Goal: Task Accomplishment & Management: Complete application form

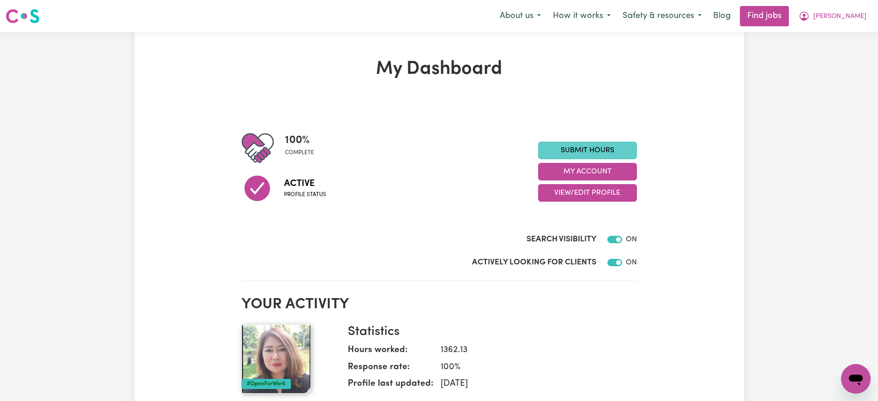
click at [558, 148] on link "Submit Hours" at bounding box center [587, 151] width 99 height 18
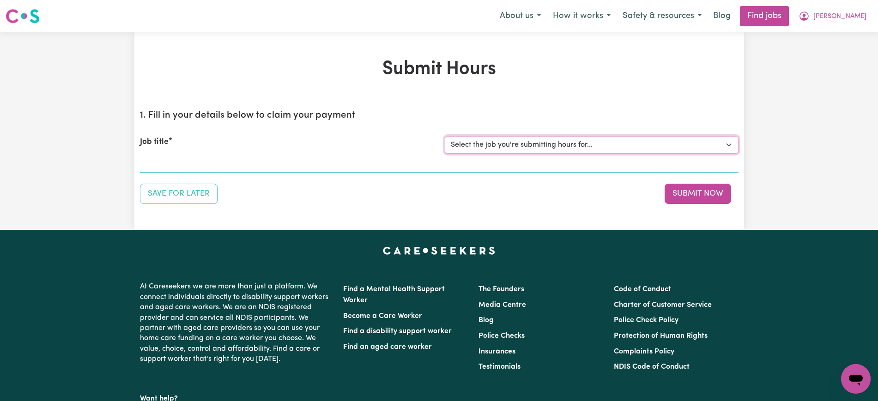
click at [512, 139] on select "Select the job you're submitting hours for... [[PERSON_NAME]] [DEMOGRAPHIC_DATA…" at bounding box center [592, 145] width 294 height 18
select select "7425"
click at [445, 136] on select "Select the job you're submitting hours for... [[PERSON_NAME]] [DEMOGRAPHIC_DATA…" at bounding box center [592, 145] width 294 height 18
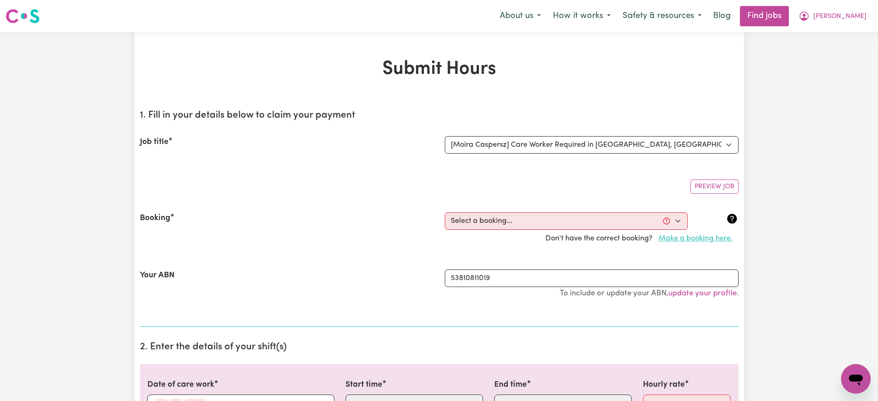
click at [699, 238] on button "Make a booking here." at bounding box center [695, 239] width 86 height 18
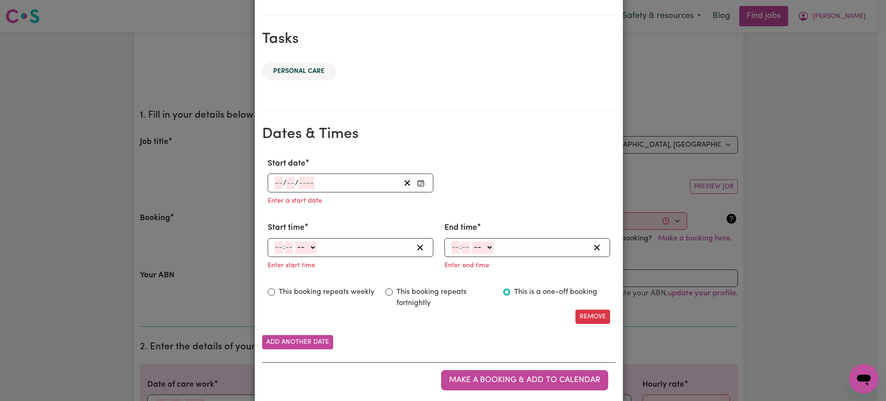
scroll to position [462, 0]
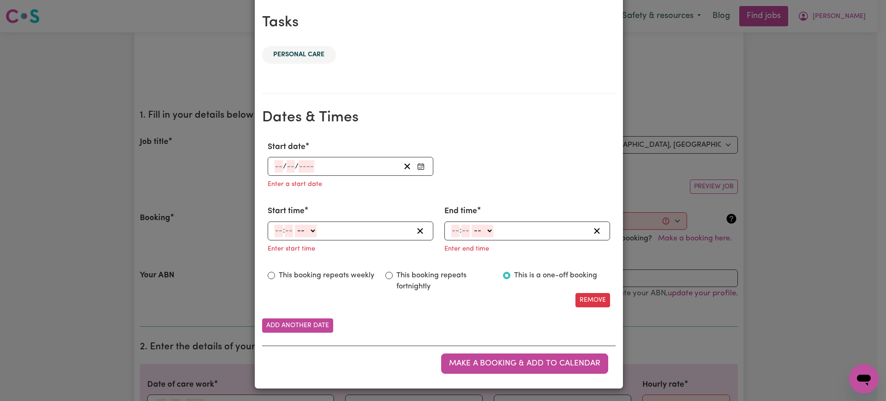
click at [418, 169] on rect "Enter Start date" at bounding box center [421, 167] width 6 height 6
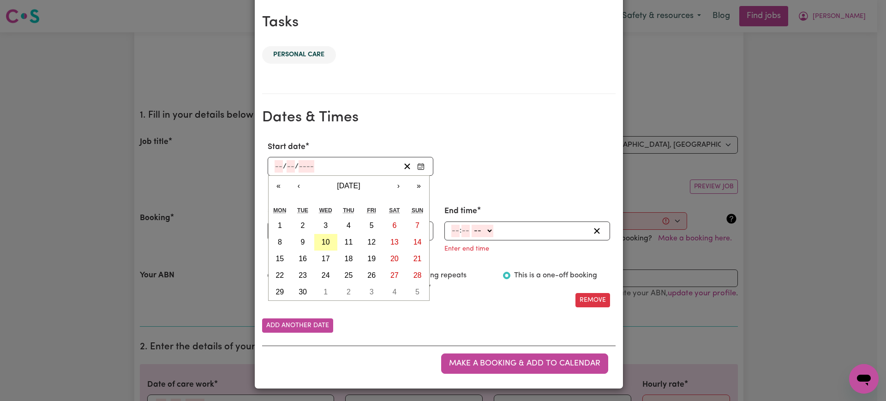
click at [326, 242] on button "10" at bounding box center [325, 242] width 23 height 17
type input "[DATE]"
type input "10"
type input "9"
type input "2025"
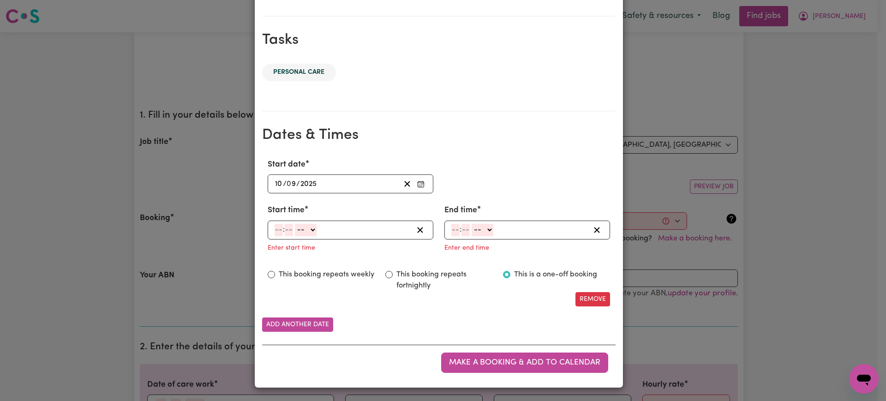
scroll to position [444, 0]
click at [275, 230] on input "number" at bounding box center [279, 230] width 8 height 12
type input "7"
type input "0"
click at [304, 224] on select "-- AM PM" at bounding box center [305, 230] width 22 height 12
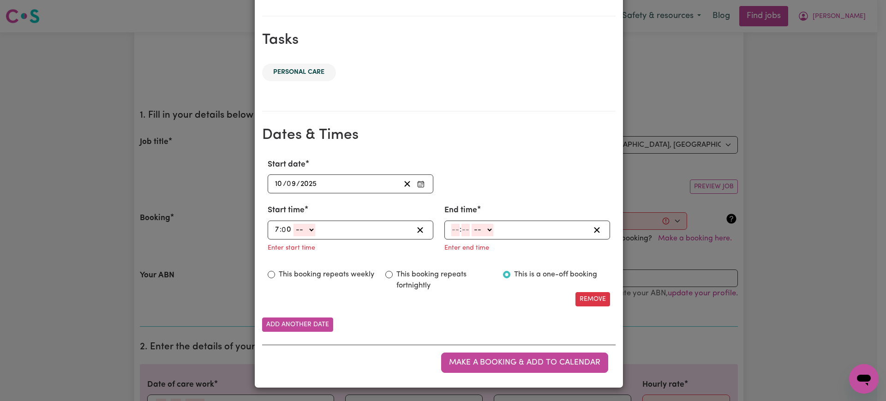
select select "am"
click at [294, 224] on select "-- AM PM" at bounding box center [305, 230] width 22 height 12
type input "07:00"
click at [452, 231] on input "number" at bounding box center [456, 230] width 8 height 12
type input "7"
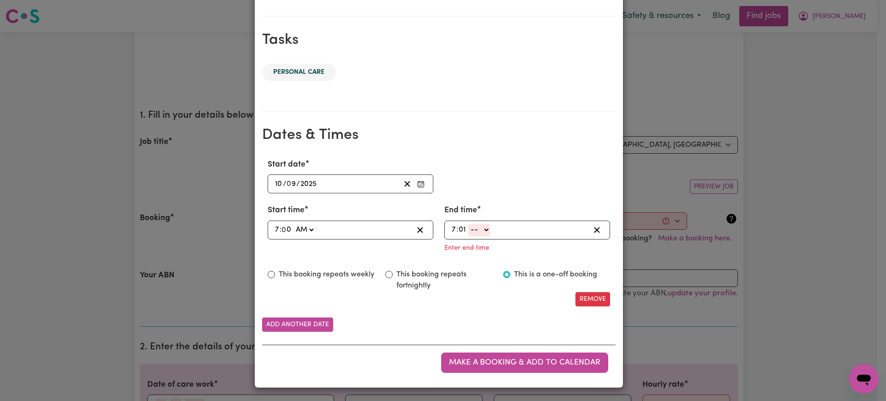
type input "01"
select select "am"
type input "07:01"
type input "1"
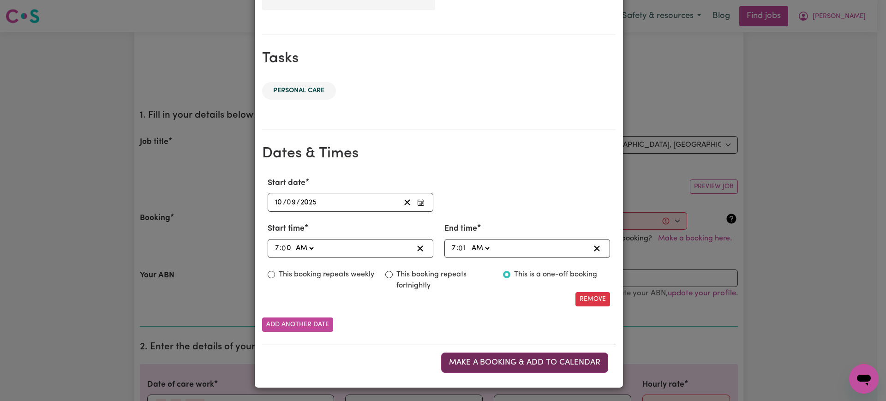
click at [492, 365] on span "Make a booking & add to calendar" at bounding box center [524, 363] width 151 height 8
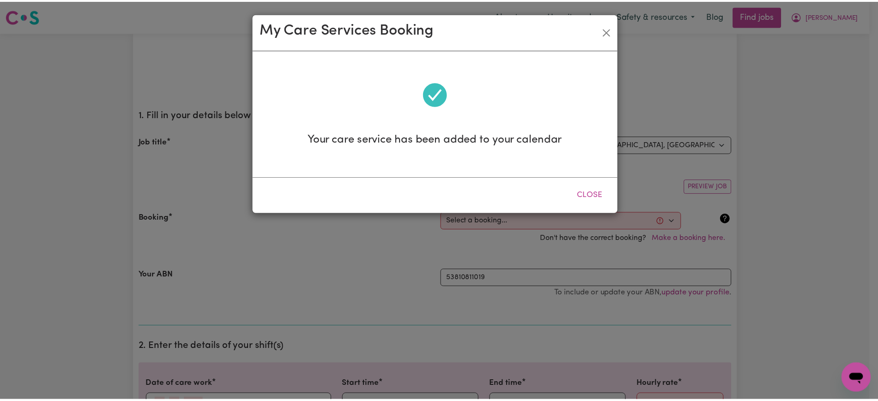
scroll to position [0, 0]
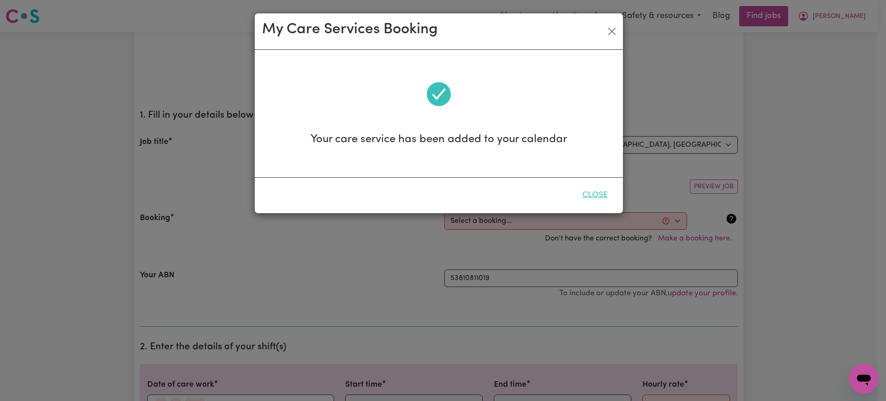
click at [609, 194] on button "Close" at bounding box center [595, 195] width 41 height 20
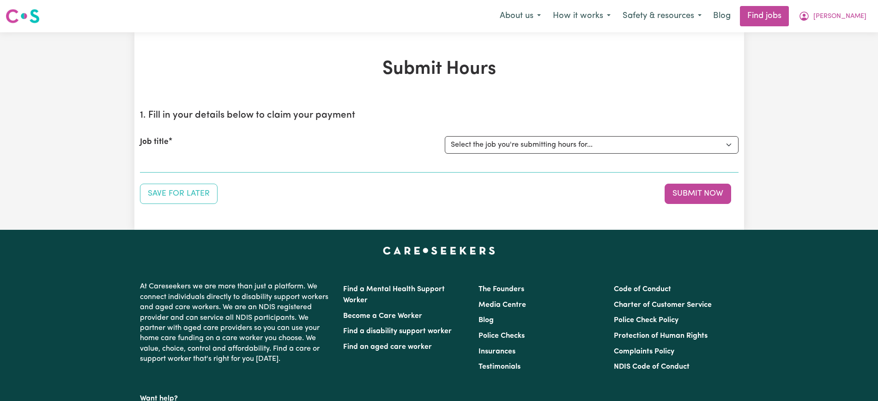
select select "7425"
click at [445, 136] on select "Select the job you're submitting hours for... [[PERSON_NAME]] [DEMOGRAPHIC_DATA…" at bounding box center [592, 145] width 294 height 18
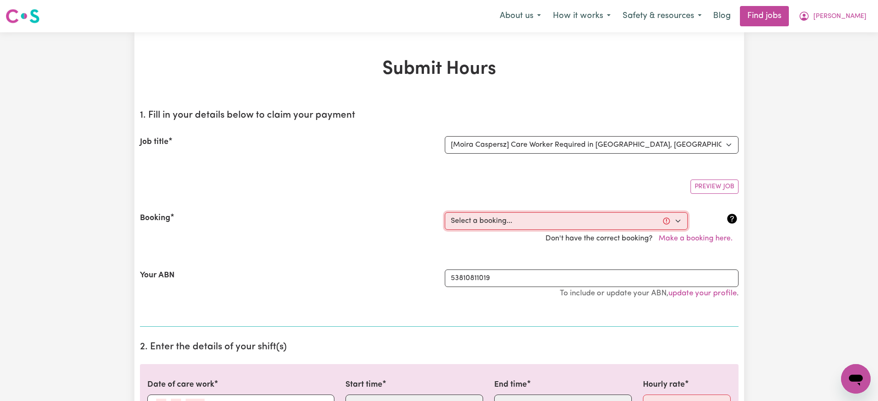
click at [494, 217] on select "Select a booking... [DATE] 06:15pm to 07:15pm (RECURRING) [GEOGRAPHIC_DATA][DAT…" at bounding box center [566, 221] width 243 height 18
select select "363481"
click at [445, 212] on select "Select a booking... [DATE] 06:15pm to 07:15pm (RECURRING) [GEOGRAPHIC_DATA][DAT…" at bounding box center [566, 221] width 243 height 18
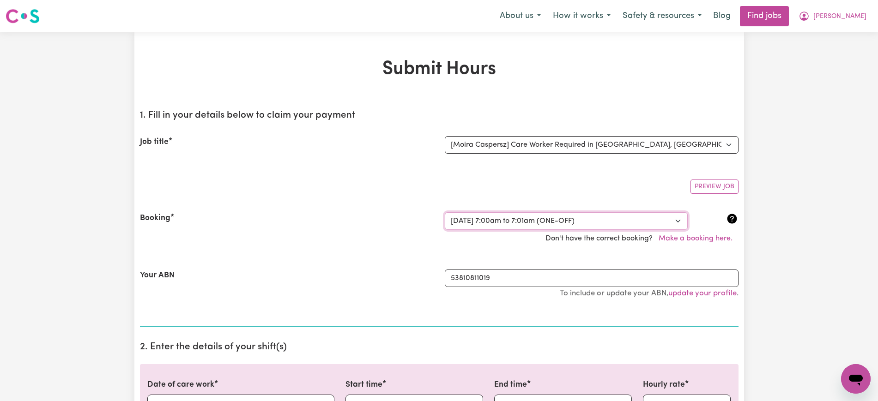
type input "[DATE]"
type input "10"
type input "9"
type input "2025"
type input "07:00"
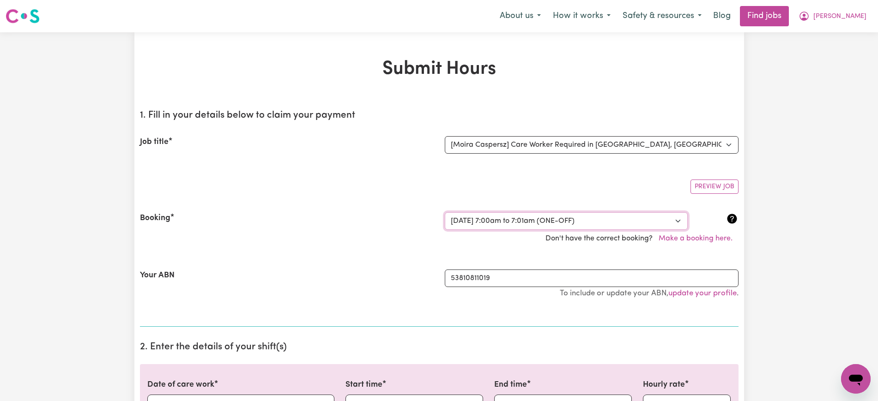
type input "7"
type input "0"
select select "am"
type input "07:01"
type input "7"
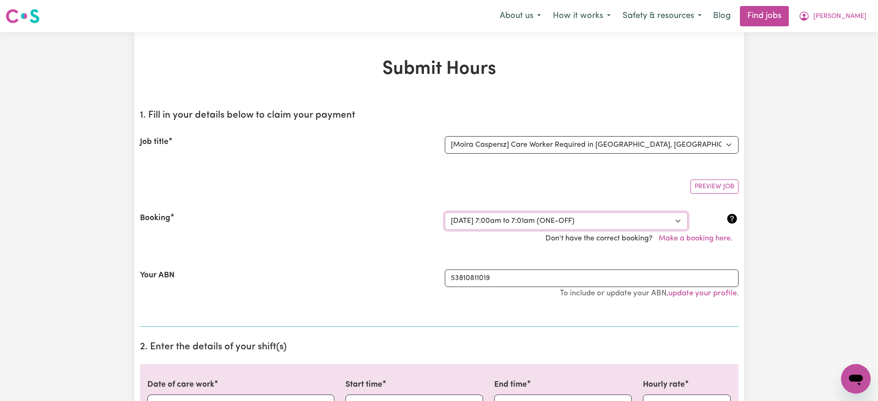
type input "1"
select select "am"
select select "47-Weekday"
click at [341, 211] on div "Booking Select a booking... [DATE] 06:15pm to 07:15pm (RECURRING) [GEOGRAPHIC_D…" at bounding box center [439, 229] width 598 height 57
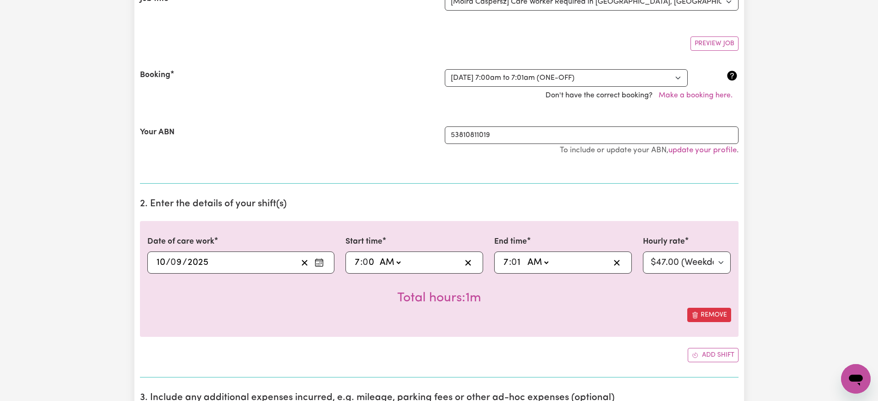
scroll to position [173, 0]
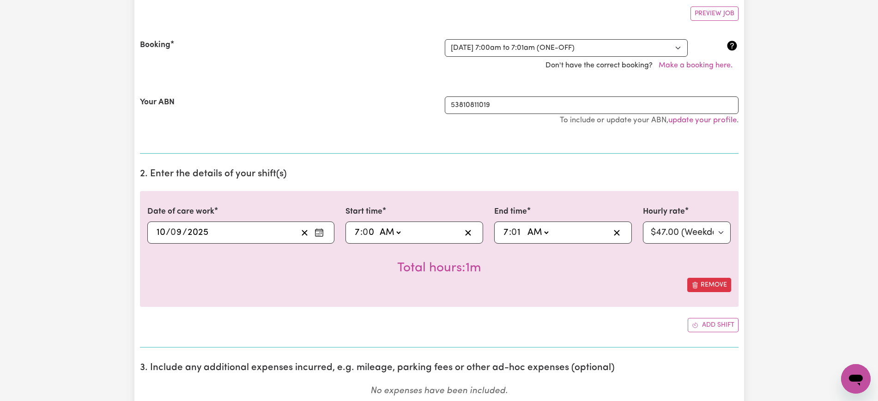
click at [170, 75] on div "Booking Select a booking... [DATE] 06:15pm to 07:15pm (RECURRING) [GEOGRAPHIC_D…" at bounding box center [439, 56] width 598 height 57
click at [323, 234] on icon "Enter the date of care work" at bounding box center [318, 232] width 9 height 9
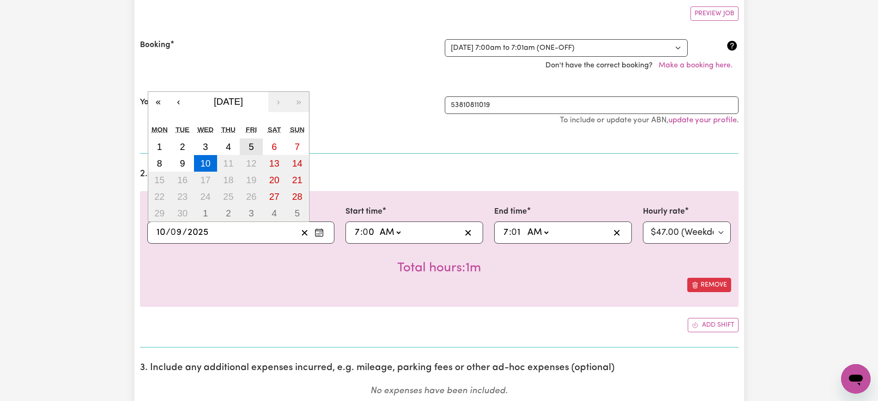
click at [253, 148] on abbr "5" at bounding box center [251, 147] width 5 height 10
type input "[DATE]"
type input "5"
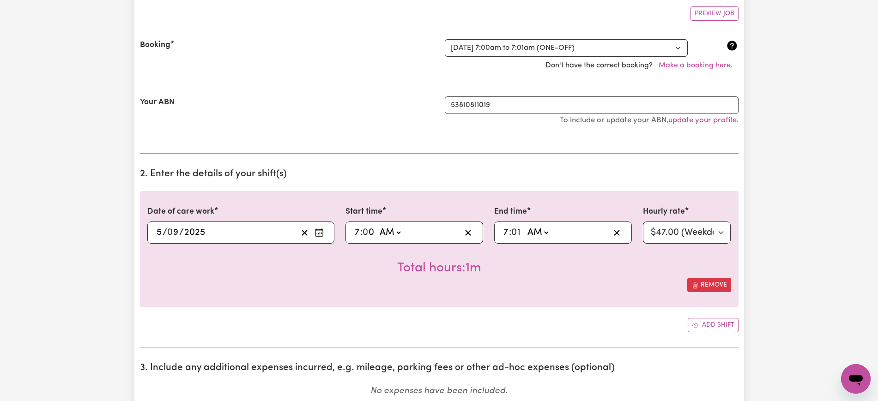
drag, startPoint x: 153, startPoint y: 90, endPoint x: 257, endPoint y: 88, distance: 103.9
click at [153, 89] on div "Your ABN 53810811019 To include or update your ABN, update your profile ." at bounding box center [439, 115] width 598 height 60
click at [356, 236] on input "7" at bounding box center [357, 233] width 6 height 14
type input "08:00"
type input "8"
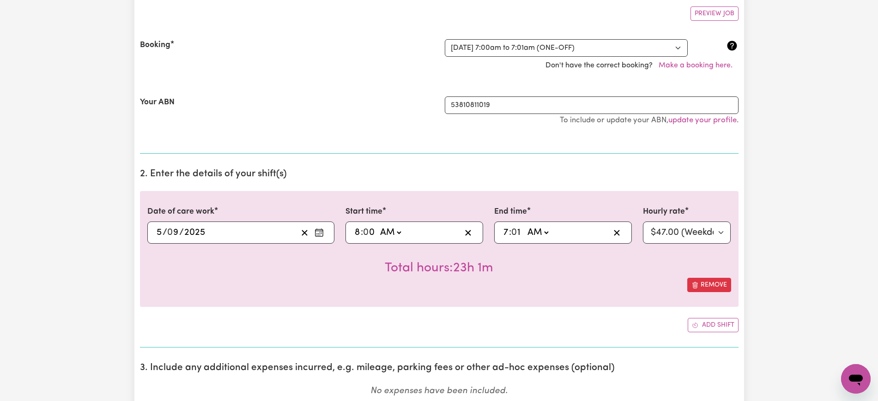
click at [506, 228] on input "7" at bounding box center [506, 233] width 6 height 14
type input "09:01"
type input "9"
type input "09:00"
type input "0"
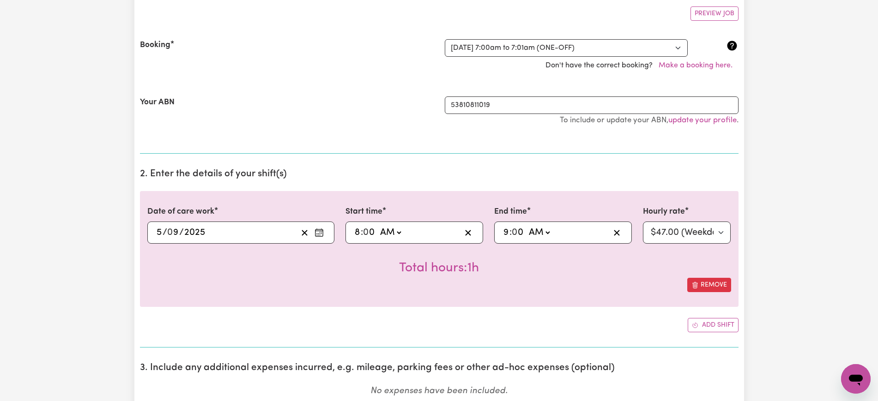
drag, startPoint x: 510, startPoint y: 268, endPoint x: 738, endPoint y: 312, distance: 232.8
click at [510, 269] on div "Total hours: 1h" at bounding box center [439, 261] width 584 height 34
click at [581, 282] on div "Remove" at bounding box center [439, 285] width 584 height 14
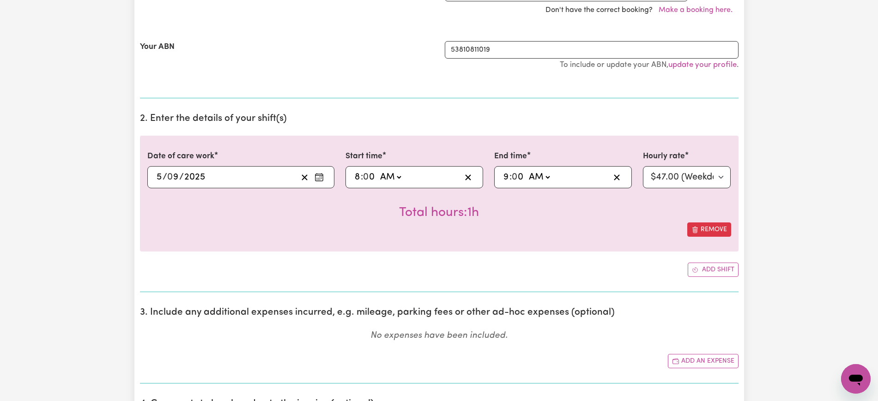
scroll to position [289, 0]
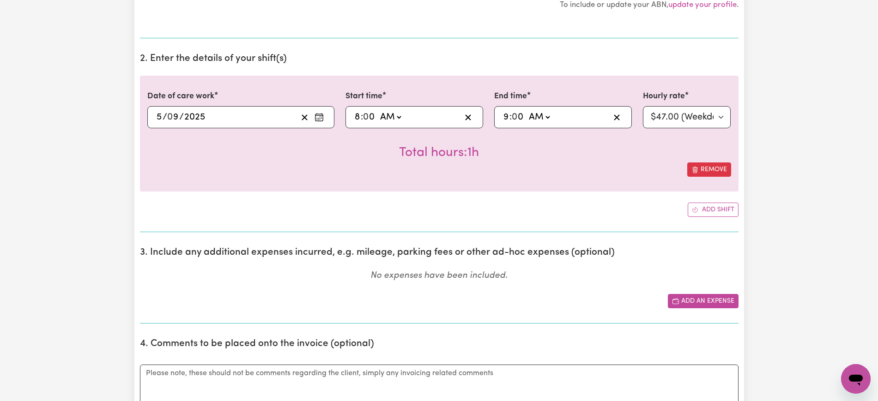
click at [693, 305] on button "Add an expense" at bounding box center [703, 301] width 71 height 14
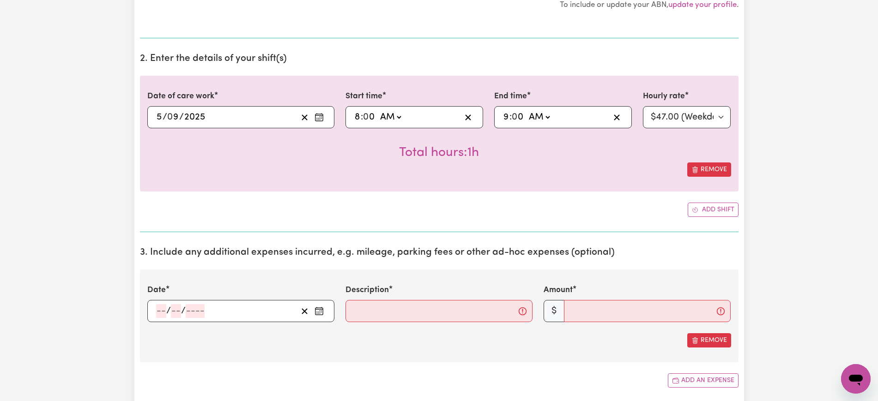
click at [320, 309] on icon "Enter the date of expense" at bounding box center [318, 311] width 9 height 9
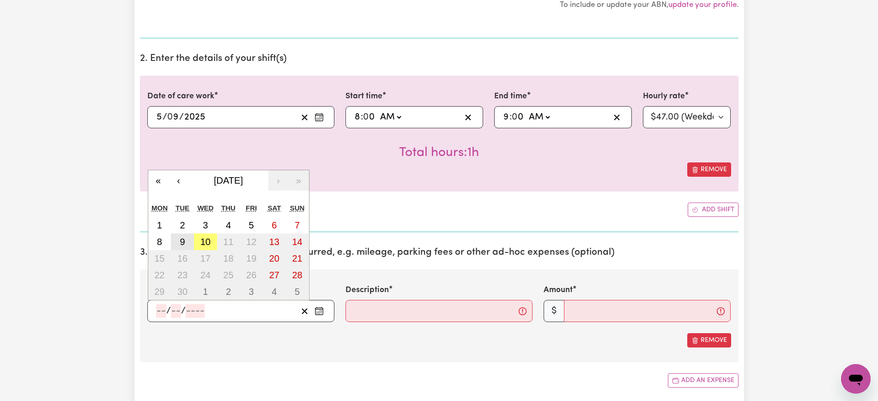
click at [180, 242] on abbr "9" at bounding box center [182, 242] width 5 height 10
type input "[DATE]"
type input "9"
type input "2025"
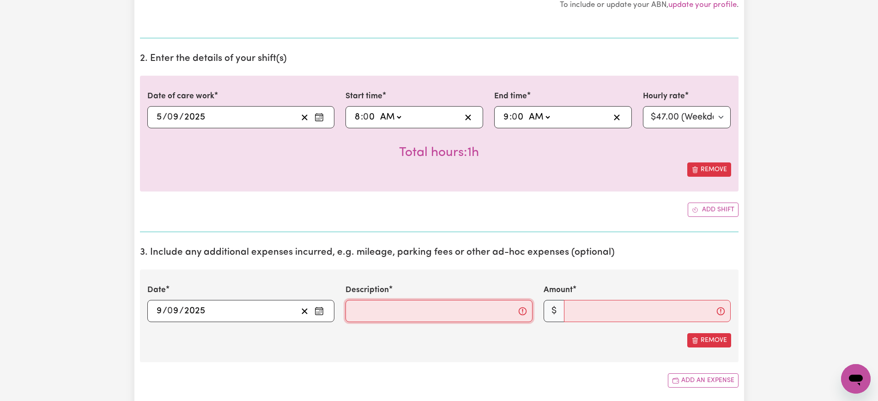
click at [361, 307] on input "Description" at bounding box center [438, 311] width 187 height 22
type input "Mileage"
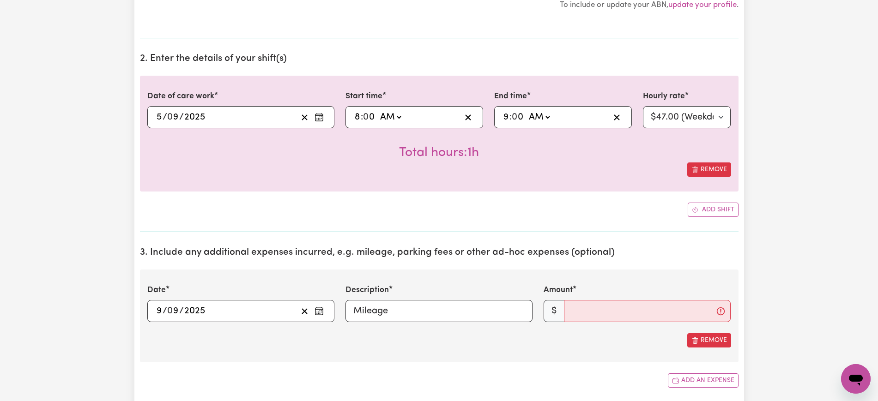
click at [191, 153] on div "Total hours: 1h" at bounding box center [439, 145] width 584 height 34
click at [712, 208] on button "Add shift" at bounding box center [712, 210] width 51 height 14
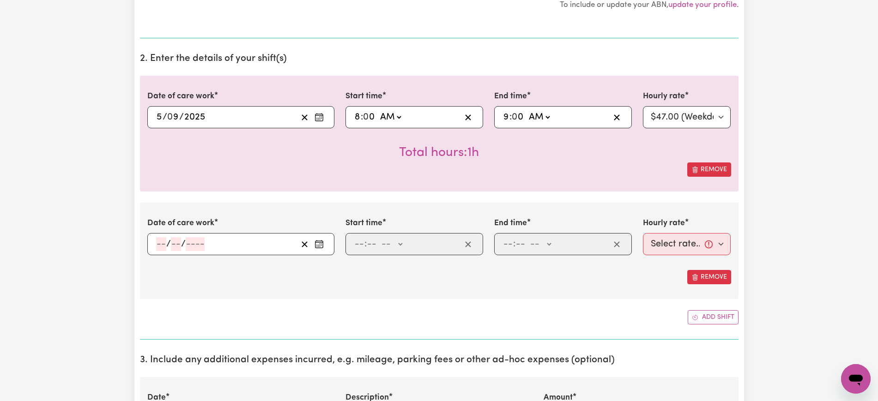
click at [323, 248] on icon "Enter the date of care work" at bounding box center [318, 244] width 9 height 9
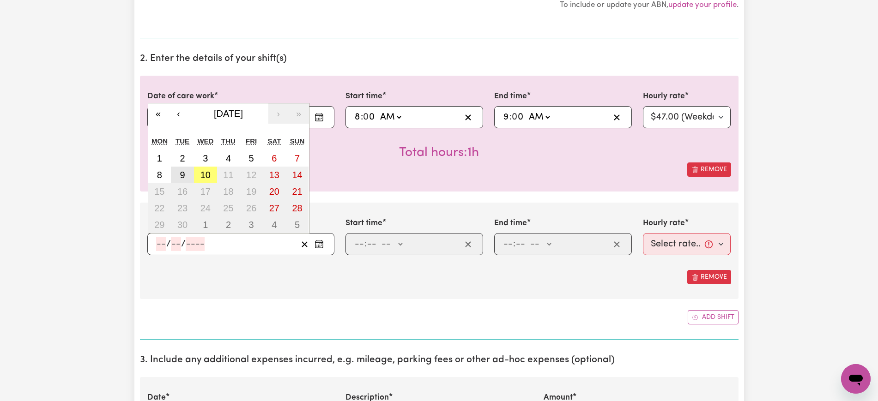
click at [184, 174] on abbr "9" at bounding box center [182, 175] width 5 height 10
type input "[DATE]"
type input "9"
type input "2025"
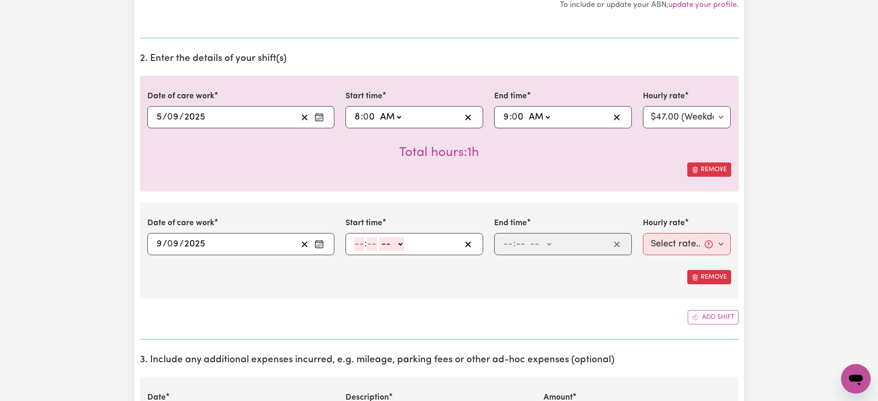
click at [318, 250] on button "Enter the date of care work" at bounding box center [319, 244] width 15 height 14
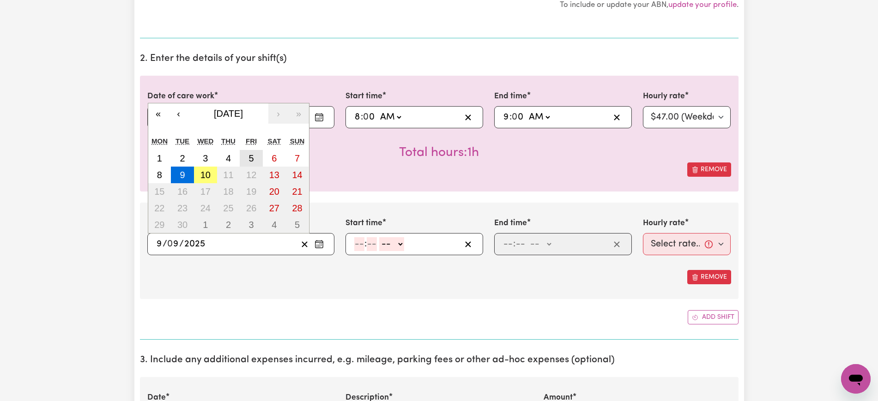
drag, startPoint x: 252, startPoint y: 156, endPoint x: 360, endPoint y: 217, distance: 123.4
click at [251, 156] on abbr "5" at bounding box center [251, 158] width 5 height 10
type input "[DATE]"
type input "5"
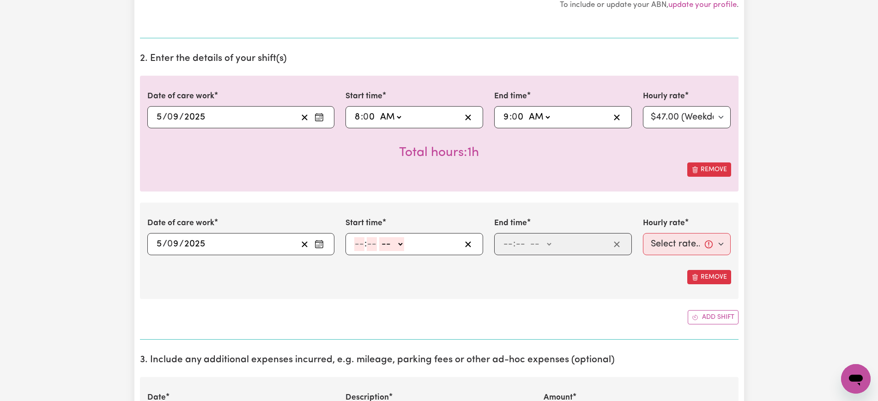
drag, startPoint x: 196, startPoint y: 167, endPoint x: 213, endPoint y: 157, distance: 20.0
click at [196, 167] on div "Remove" at bounding box center [439, 170] width 584 height 14
drag, startPoint x: 363, startPoint y: 247, endPoint x: 365, endPoint y: 236, distance: 11.3
click at [363, 247] on input "number" at bounding box center [359, 244] width 10 height 14
type input "10"
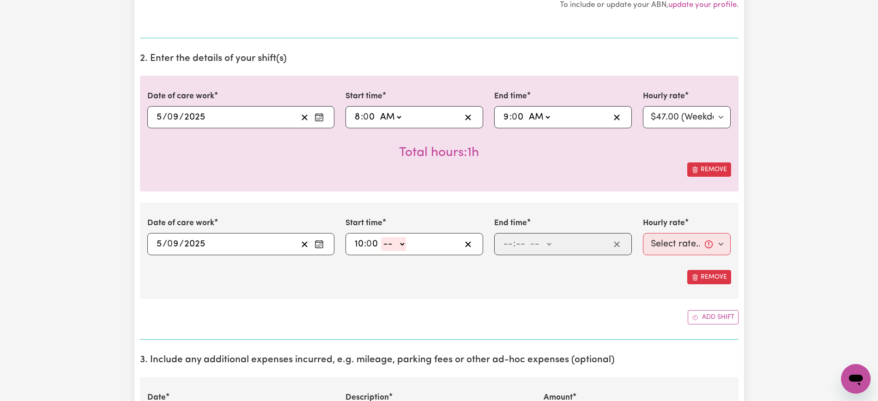
type input "0"
select select "am"
type input "10:00"
type input "1"
type input "0"
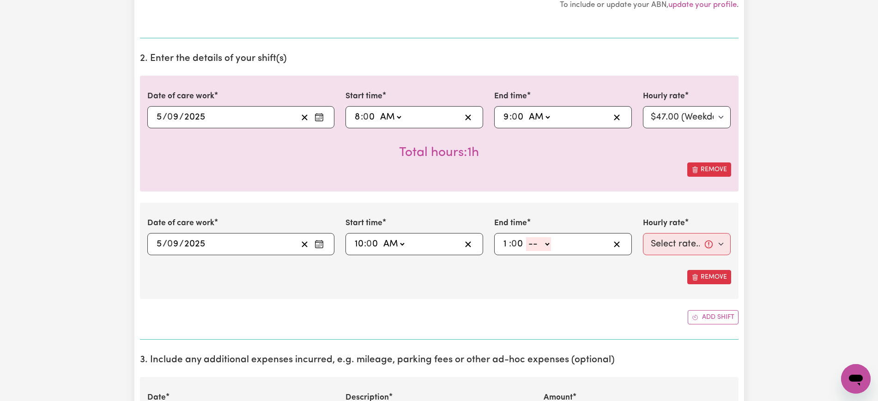
select select "am"
type input "01:00"
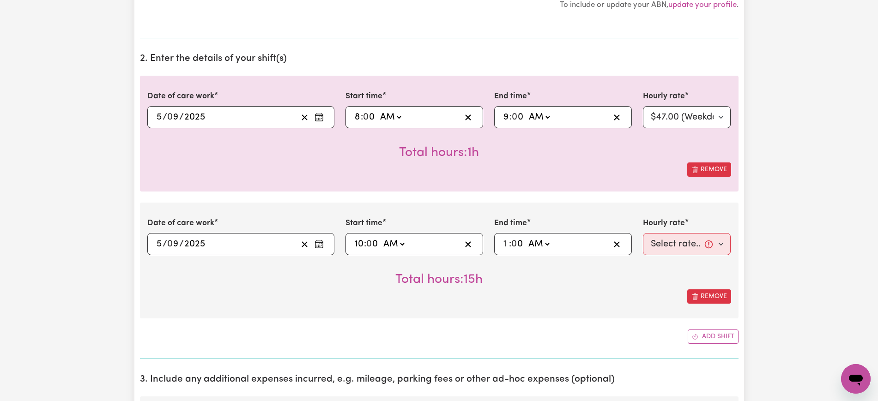
select select "pm"
type input "13:00"
drag, startPoint x: 520, startPoint y: 347, endPoint x: 518, endPoint y: 336, distance: 11.7
click at [520, 348] on section "2. Enter the details of your shift(s) Date of care work [DATE] 5 / 0 9 / 2025 «…" at bounding box center [439, 203] width 598 height 314
click at [661, 247] on select "Select rate... $47.00 (Weekday) $56.40 ([DATE]) $75.20 ([DATE]) $94.00 (Public …" at bounding box center [687, 244] width 88 height 22
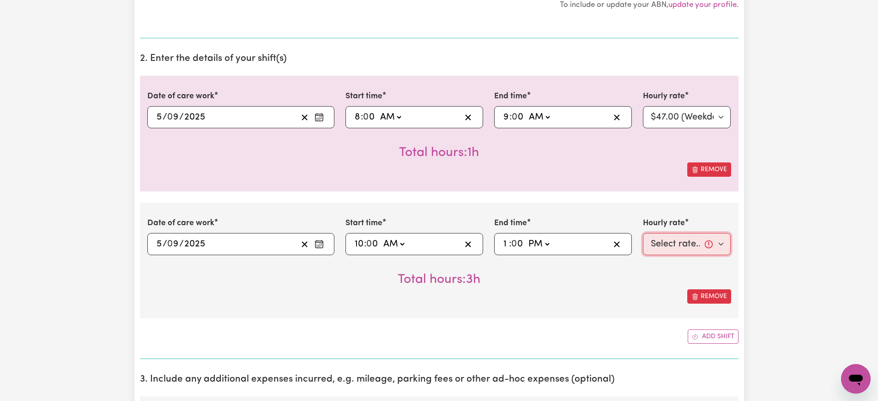
select select "47-Weekday"
click at [643, 233] on select "Select rate... $47.00 (Weekday) $56.40 ([DATE]) $75.20 ([DATE]) $94.00 (Public …" at bounding box center [687, 244] width 88 height 22
click at [476, 339] on div "Add shift" at bounding box center [439, 337] width 598 height 14
drag, startPoint x: 208, startPoint y: 334, endPoint x: 232, endPoint y: 319, distance: 28.0
click at [208, 334] on div "Add shift" at bounding box center [439, 337] width 598 height 14
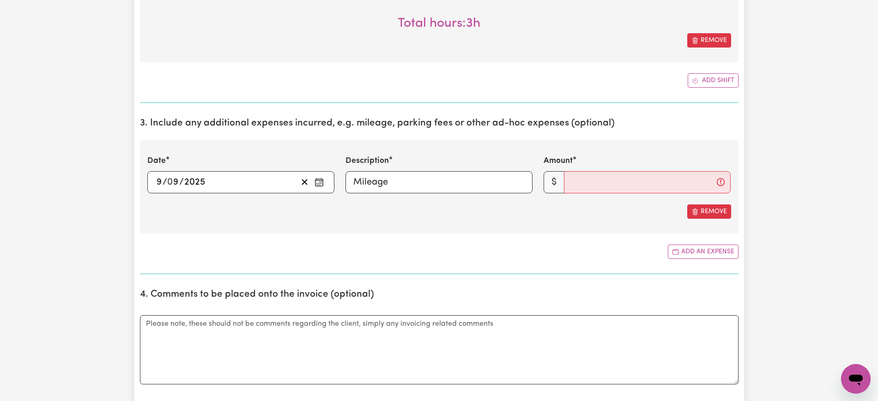
scroll to position [577, 0]
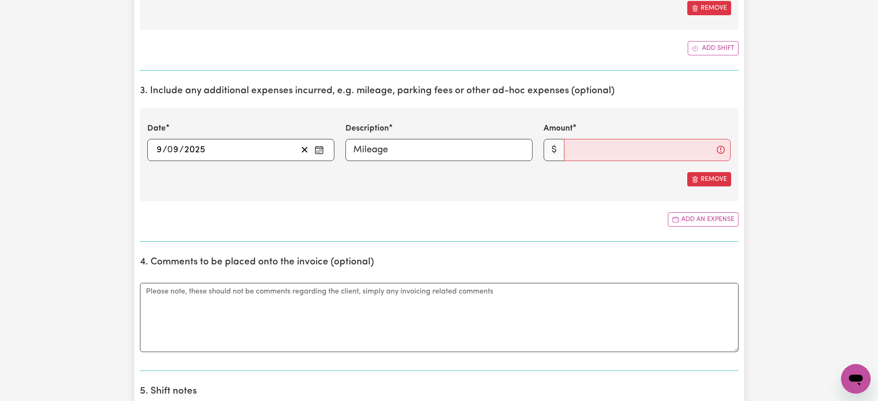
click at [156, 222] on div "Add an expense" at bounding box center [439, 219] width 598 height 14
click at [630, 153] on input "Amount" at bounding box center [647, 150] width 167 height 22
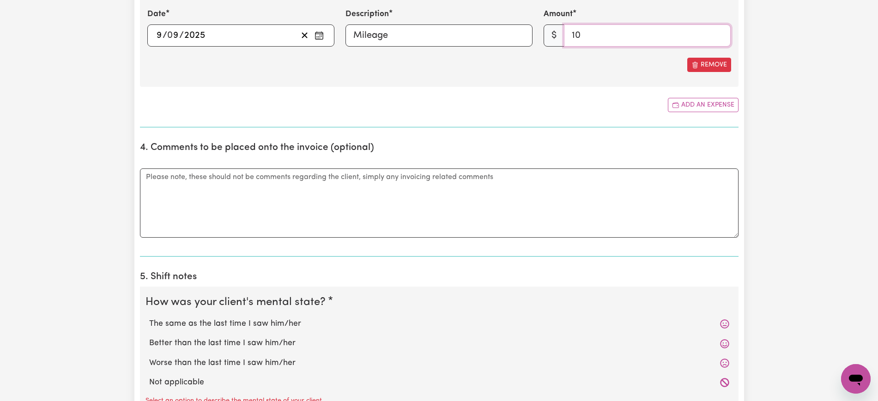
scroll to position [808, 0]
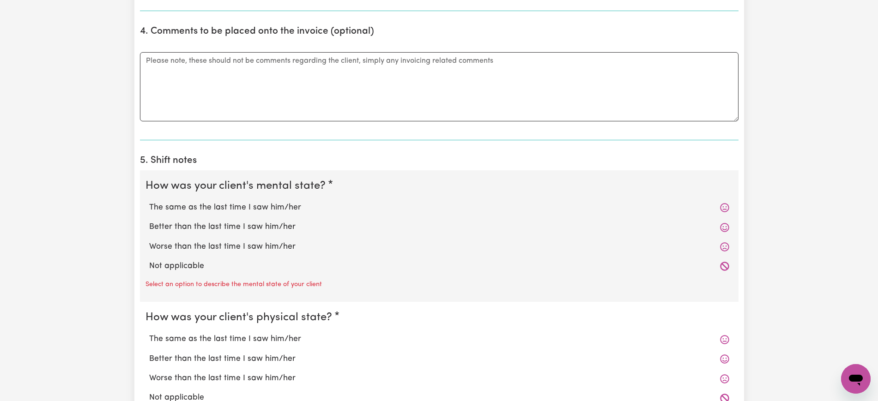
type input "10"
click at [187, 263] on label "Not applicable" at bounding box center [439, 266] width 580 height 12
click at [149, 260] on input "Not applicable" at bounding box center [149, 260] width 0 height 0
radio input "true"
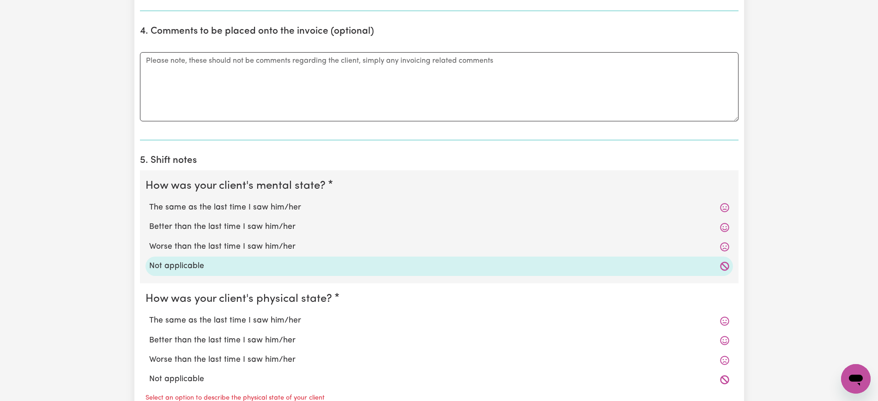
scroll to position [866, 0]
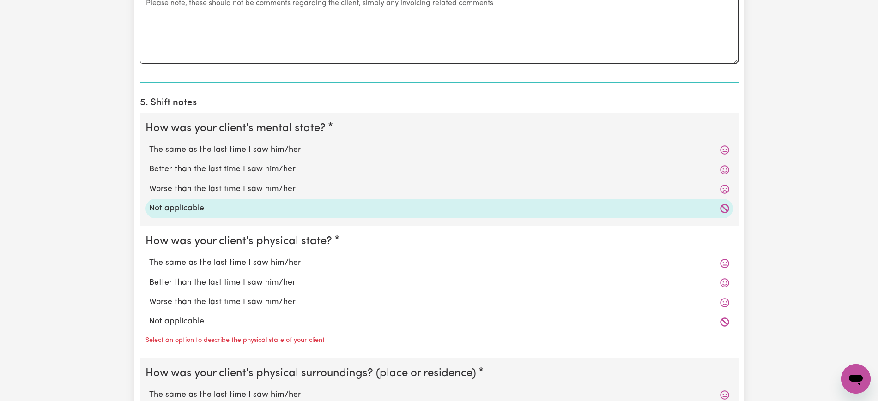
click at [183, 322] on label "Not applicable" at bounding box center [439, 322] width 580 height 12
click at [149, 316] on input "Not applicable" at bounding box center [149, 315] width 0 height 0
radio input "true"
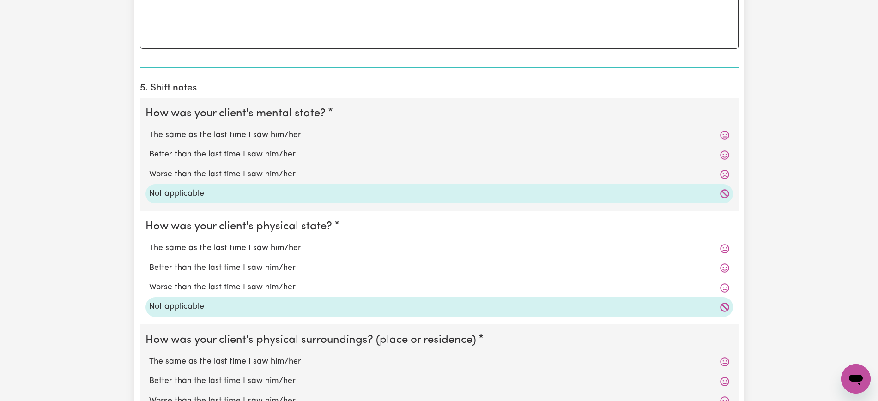
scroll to position [1039, 0]
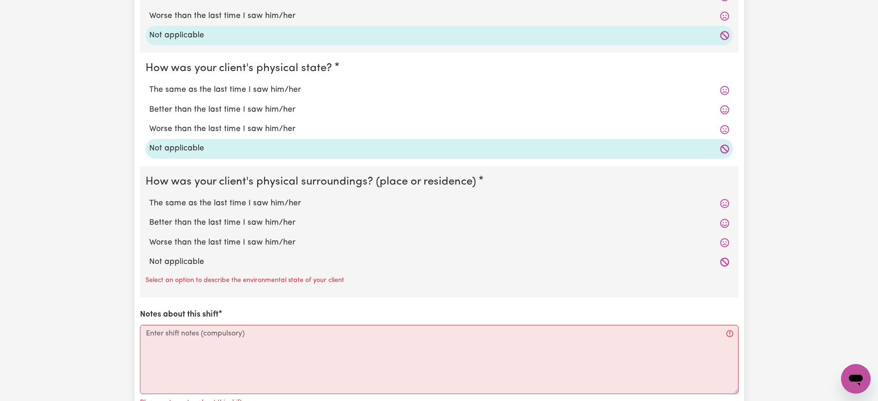
click at [186, 262] on label "Not applicable" at bounding box center [439, 262] width 580 height 12
click at [149, 256] on input "Not applicable" at bounding box center [149, 256] width 0 height 0
radio input "true"
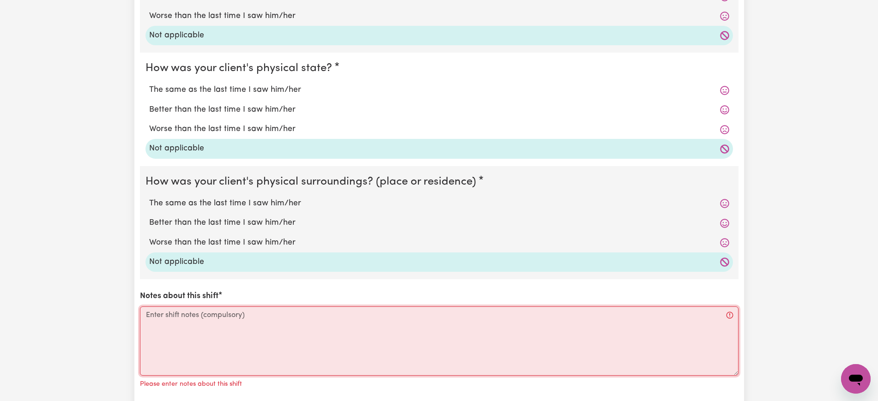
click at [188, 332] on textarea "Notes about this shift" at bounding box center [439, 341] width 598 height 69
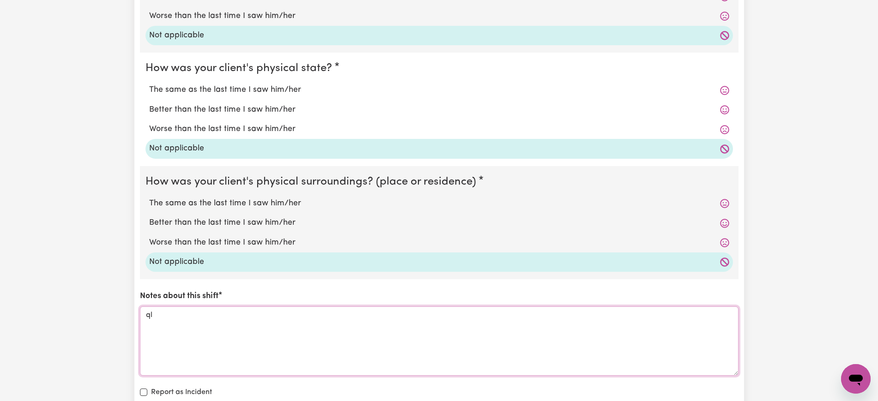
type textarea "q"
type textarea "all good"
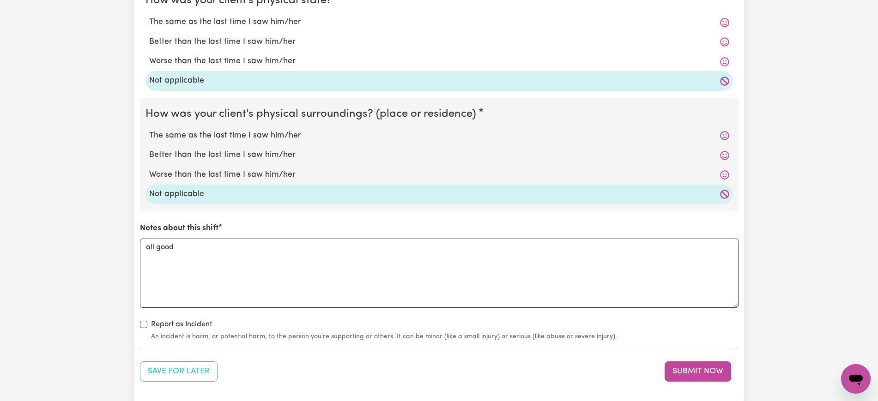
scroll to position [1385, 0]
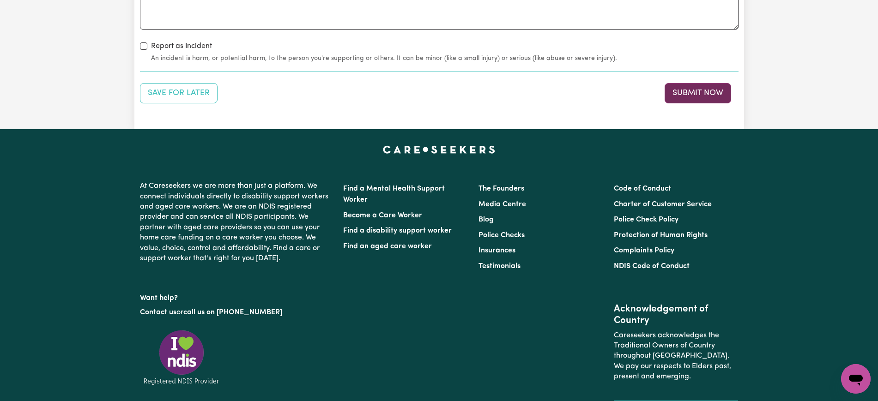
click at [699, 95] on button "Submit Now" at bounding box center [697, 93] width 66 height 20
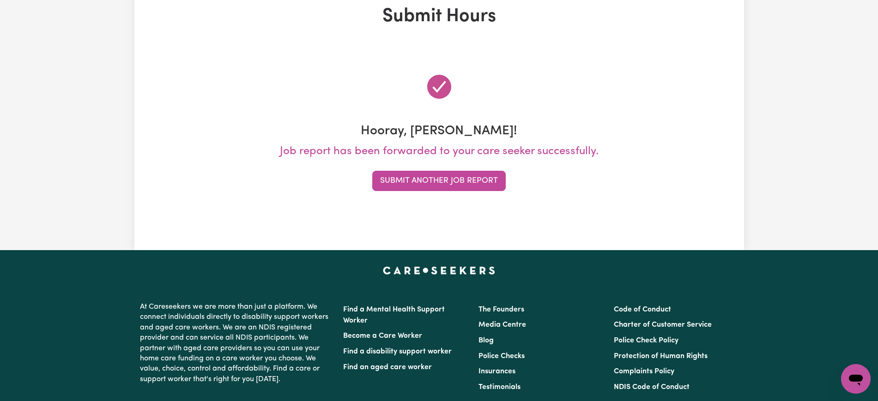
scroll to position [0, 0]
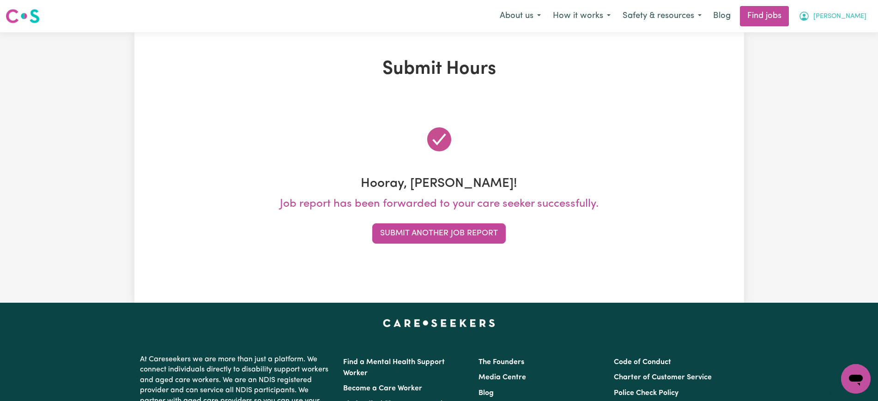
click at [836, 23] on button "[PERSON_NAME]" at bounding box center [832, 15] width 80 height 19
click at [832, 68] on link "Logout" at bounding box center [835, 71] width 73 height 18
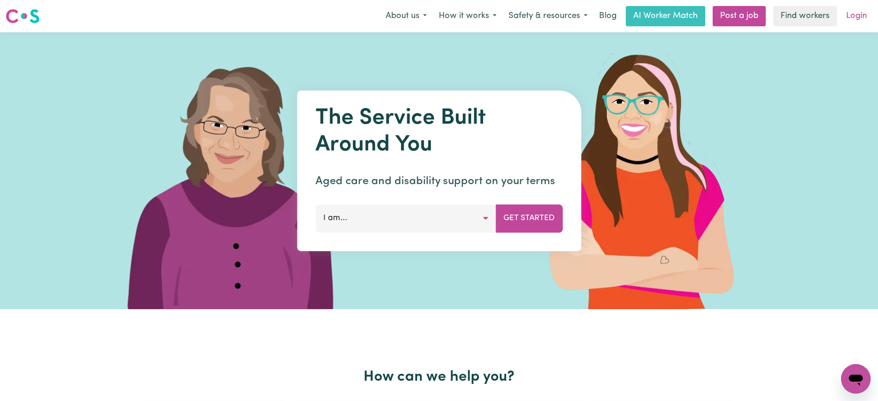
click at [862, 23] on link "Login" at bounding box center [856, 16] width 32 height 20
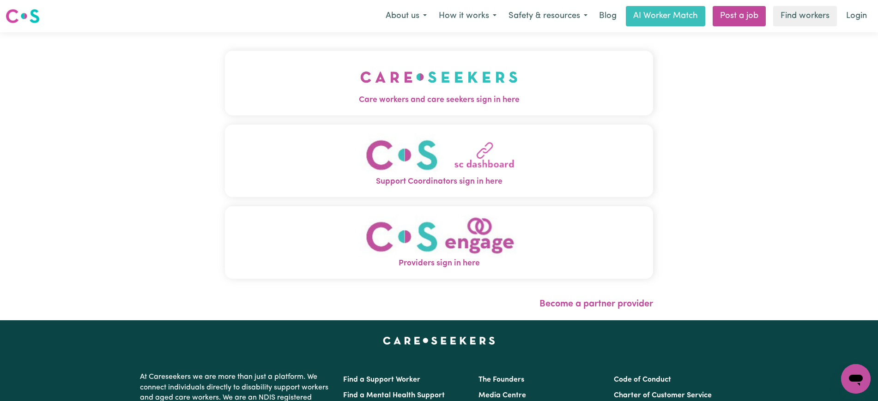
click at [467, 79] on img "Care workers and care seekers sign in here" at bounding box center [438, 77] width 157 height 34
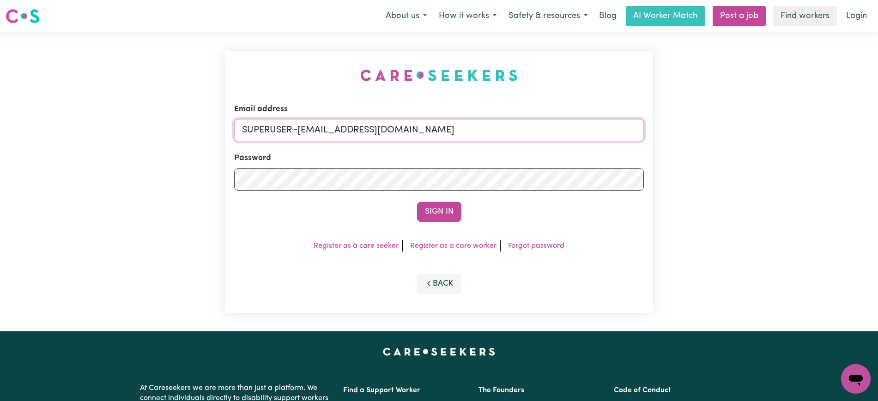
drag, startPoint x: 299, startPoint y: 132, endPoint x: 881, endPoint y: 151, distance: 583.0
click at [877, 143] on html "Menu About us How it works Safety & resources Blog AI Worker Match Post a job F…" at bounding box center [439, 349] width 878 height 699
type input "[EMAIL_ADDRESS][DOMAIN_NAME]"
click at [417, 202] on button "Sign In" at bounding box center [439, 212] width 44 height 20
